Goal: Information Seeking & Learning: Learn about a topic

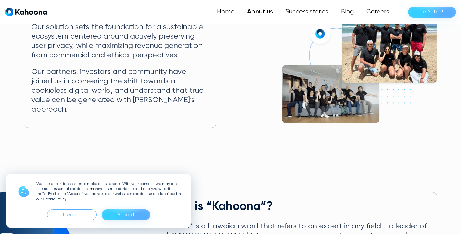
click at [114, 213] on div "Accept" at bounding box center [126, 214] width 49 height 11
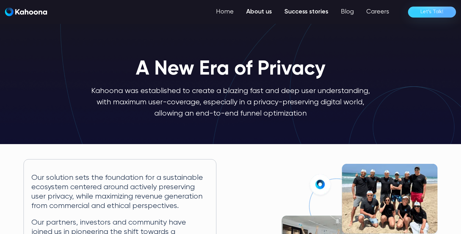
scroll to position [0, 0]
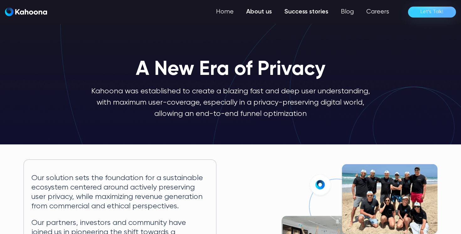
click at [306, 9] on link "Success stories" at bounding box center [306, 12] width 56 height 13
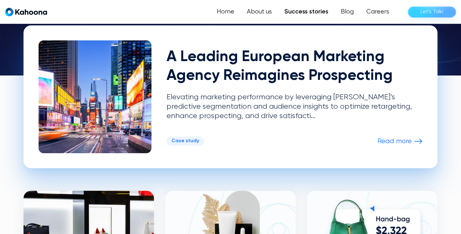
scroll to position [154, 0]
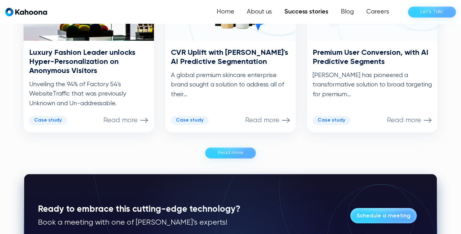
click at [227, 155] on div "Read more" at bounding box center [230, 153] width 26 height 10
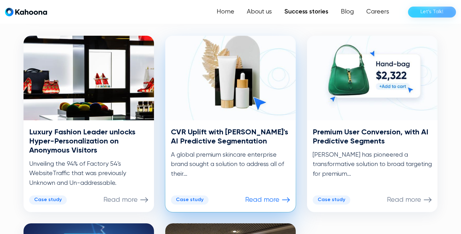
scroll to position [309, 0]
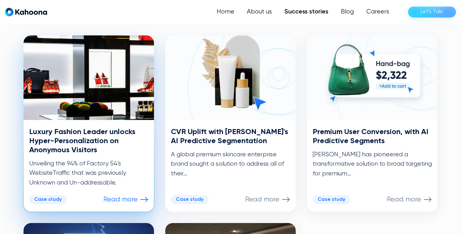
click at [72, 140] on h3 "Luxury Fashion Leader unlocks Hyper-Personalization on Anonymous Visitors" at bounding box center [88, 141] width 119 height 27
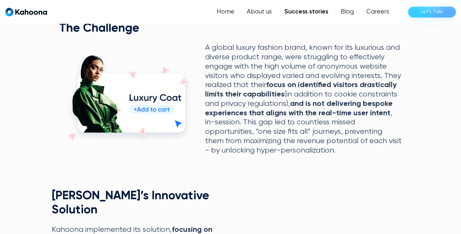
scroll to position [315, 0]
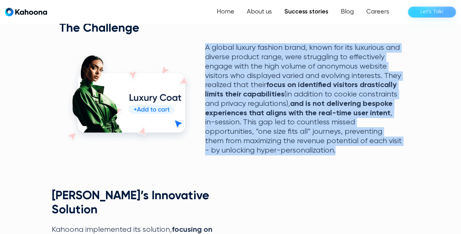
drag, startPoint x: 205, startPoint y: 48, endPoint x: 388, endPoint y: 156, distance: 212.1
click at [388, 156] on div "+24.2% CTR on PLPs +19.1% Number of Pages Visited +12.8% AOV Uplift +24.2% CTR …" at bounding box center [230, 95] width 357 height 483
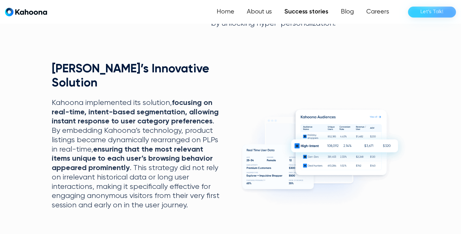
scroll to position [442, 0]
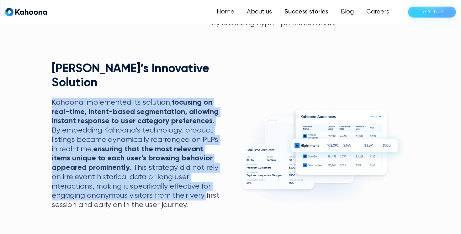
drag, startPoint x: 52, startPoint y: 87, endPoint x: 205, endPoint y: 186, distance: 181.9
click at [205, 186] on p "Kahoona implemented its solution, focusing on real-time, intent-based segmentat…" at bounding box center [137, 154] width 170 height 112
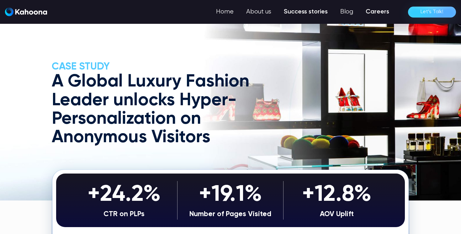
scroll to position [0, 0]
click at [381, 13] on link "Careers" at bounding box center [377, 12] width 36 height 13
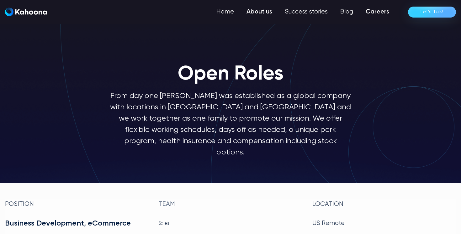
scroll to position [0, 0]
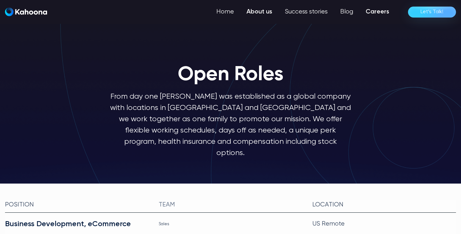
click at [252, 13] on link "About us" at bounding box center [259, 12] width 38 height 13
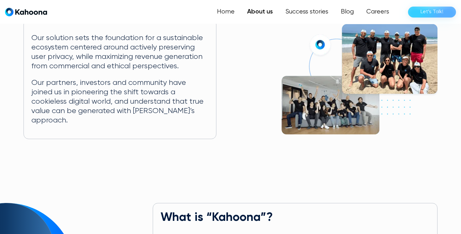
scroll to position [141, 0]
